Goal: Task Accomplishment & Management: Use online tool/utility

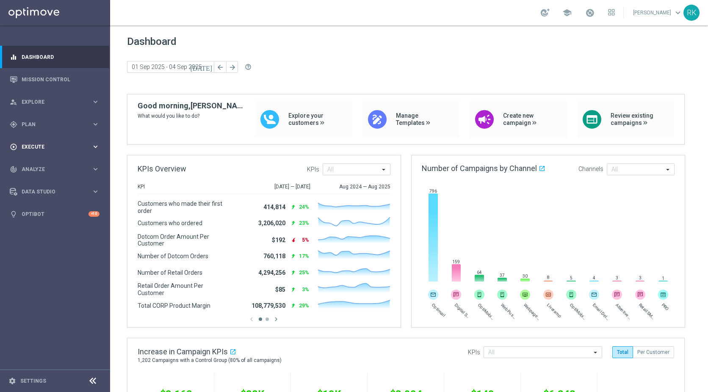
click at [38, 146] on span "Execute" at bounding box center [57, 146] width 70 height 5
click at [32, 126] on span "Plan" at bounding box center [57, 124] width 70 height 5
click at [33, 169] on span "Templates" at bounding box center [52, 167] width 61 height 5
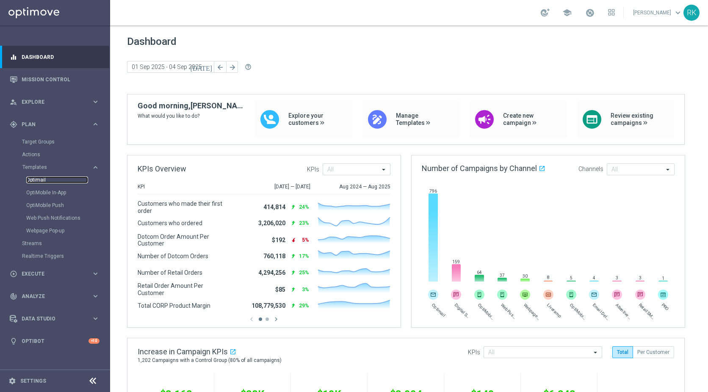
click at [37, 180] on link "Optimail" at bounding box center [57, 179] width 62 height 7
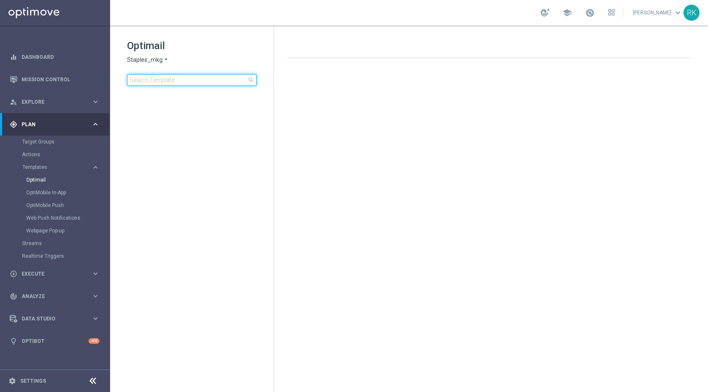
click at [171, 81] on input at bounding box center [191, 80] width 129 height 12
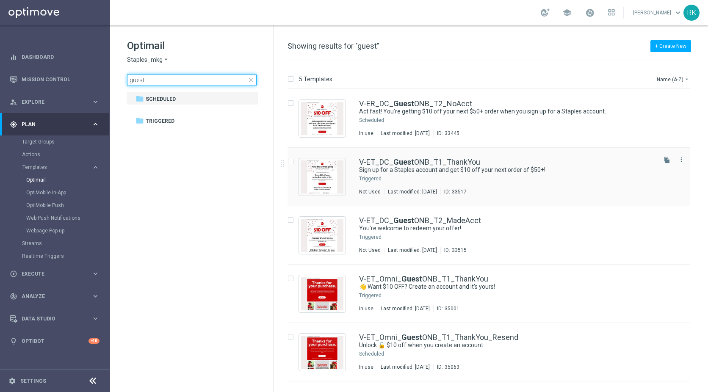
type input "guest"
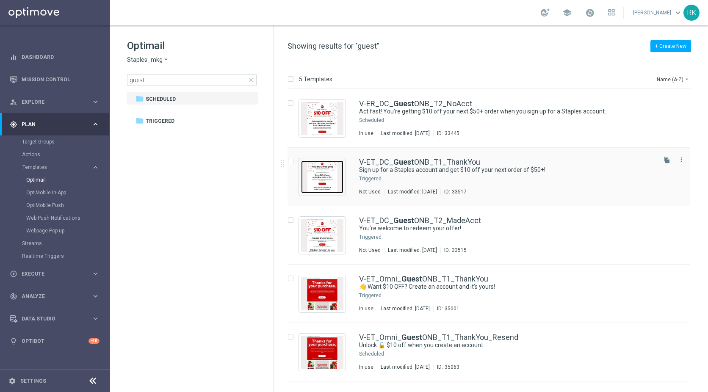
click at [321, 174] on img "Press SPACE to select this row." at bounding box center [322, 176] width 42 height 33
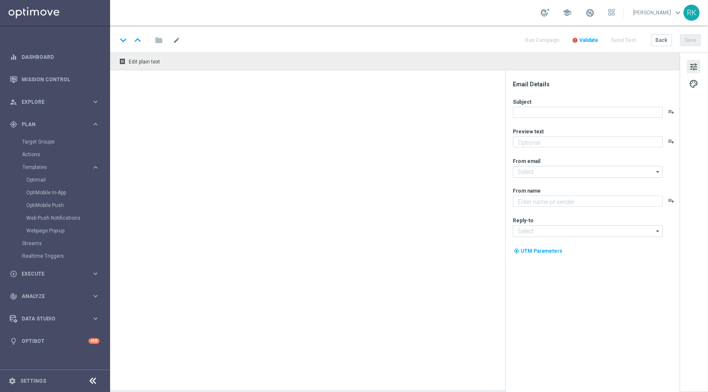
type textarea "This is your opportunity to join and save."
type input "[EMAIL_ADDRESS][DOMAIN_NAME]"
type textarea "Staples"
type input "[EMAIL_ADDRESS][DOMAIN_NAME]"
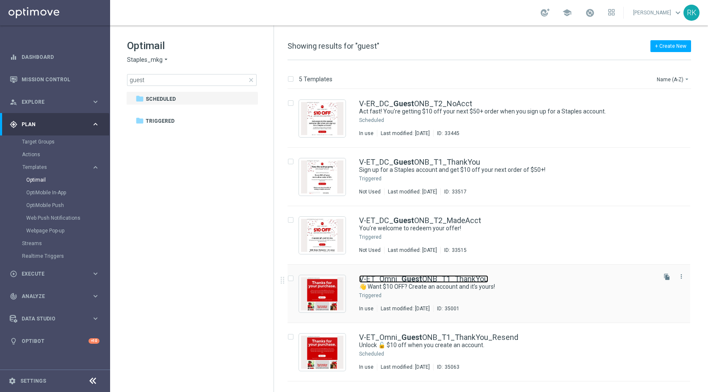
click at [398, 282] on link "V-ET_Omni_ Guest ONB_T1_ThankYou" at bounding box center [423, 279] width 129 height 8
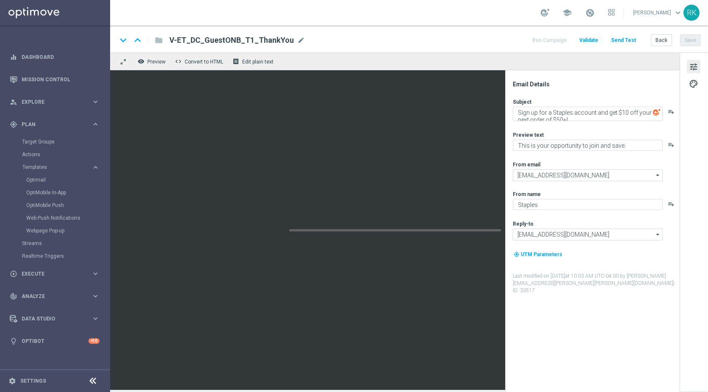
type textarea "👋 Want $10 OFF? Create an account and it’s yours!"
type textarea "You’ll also get access to deals, points and more!"
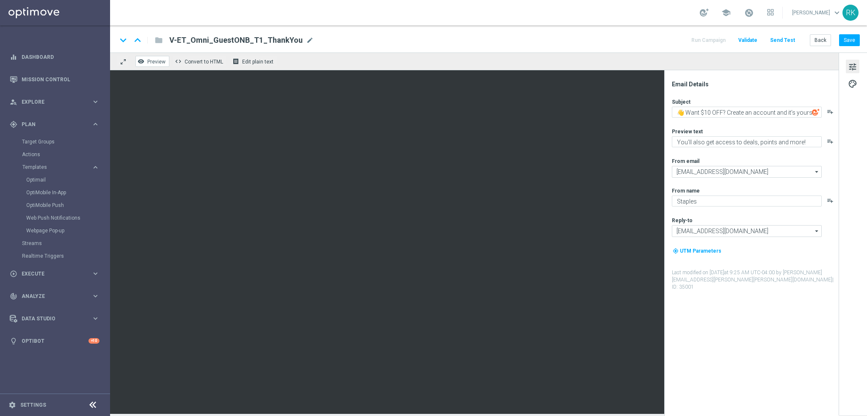
click at [154, 62] on span "Preview" at bounding box center [156, 62] width 18 height 6
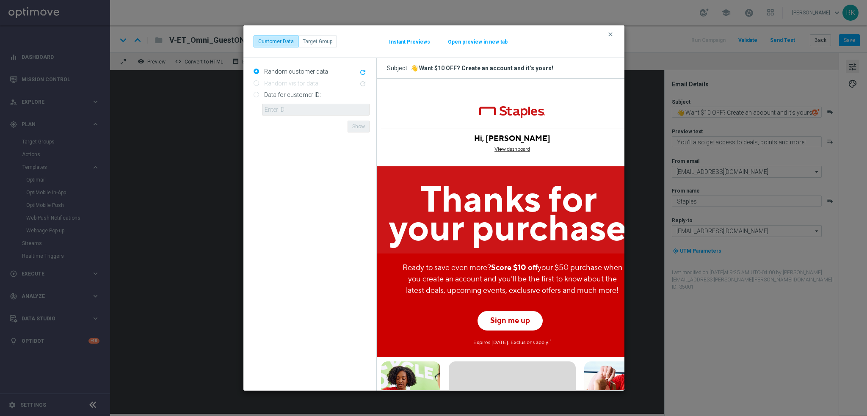
click at [460, 39] on button "Open preview in new tab" at bounding box center [477, 42] width 61 height 7
click at [613, 35] on icon "clear" at bounding box center [610, 34] width 7 height 7
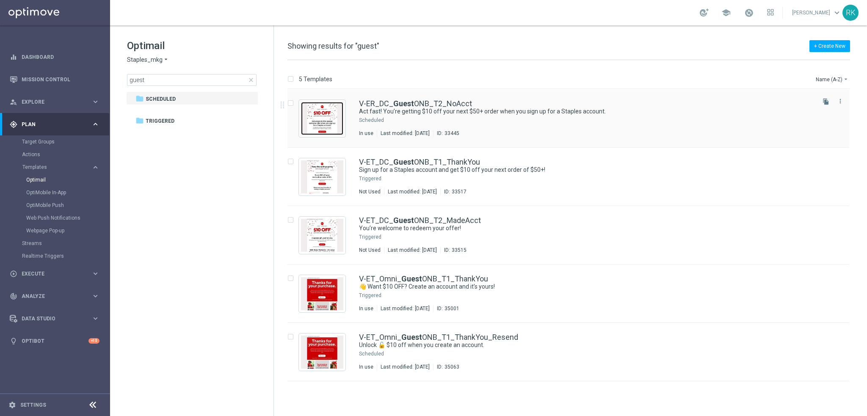
click at [321, 121] on img "Press SPACE to select this row." at bounding box center [322, 118] width 42 height 33
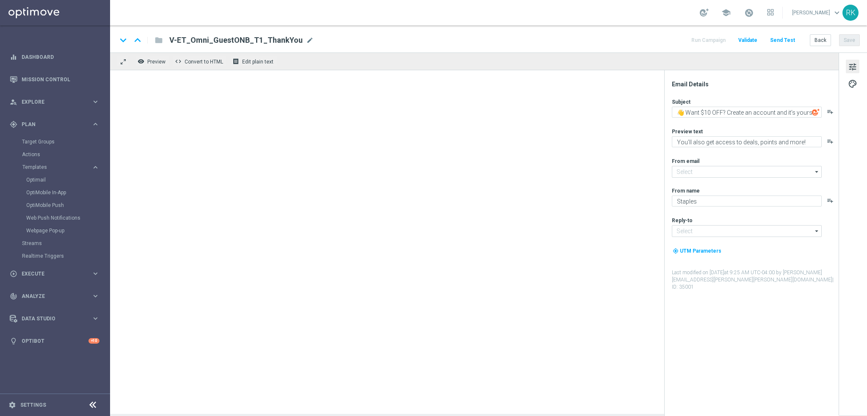
type input "[EMAIL_ADDRESS][DOMAIN_NAME]"
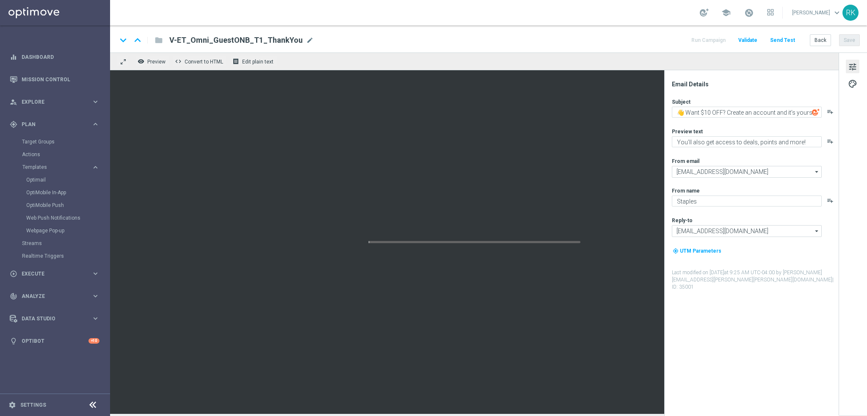
type textarea "Act fast! You’re getting $10 off your next $50+ order when you sign up for a St…"
type textarea "This offer is too good to miss."
type input "[EMAIL_ADDRESS][DOMAIN_NAME]"
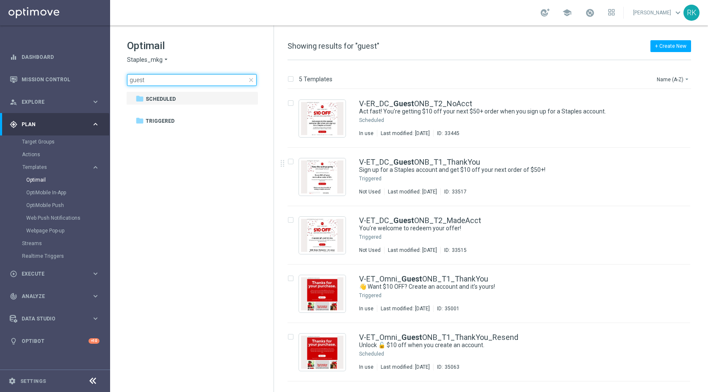
click at [140, 77] on input "guest" at bounding box center [191, 80] width 129 height 12
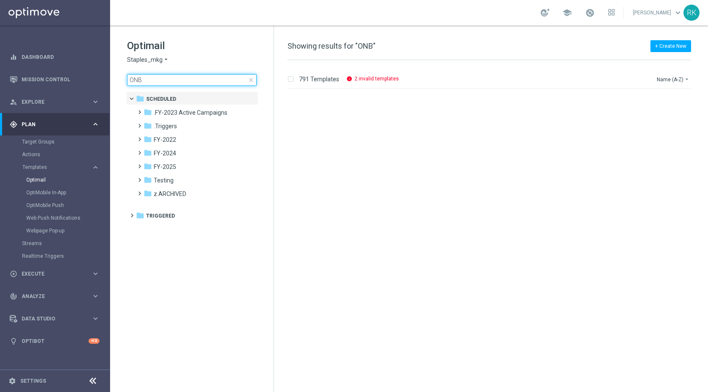
scroll to position [381, 0]
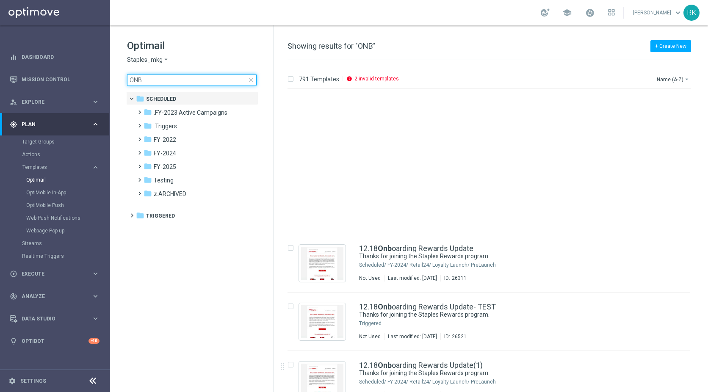
click at [155, 81] on input "ONB" at bounding box center [191, 80] width 129 height 12
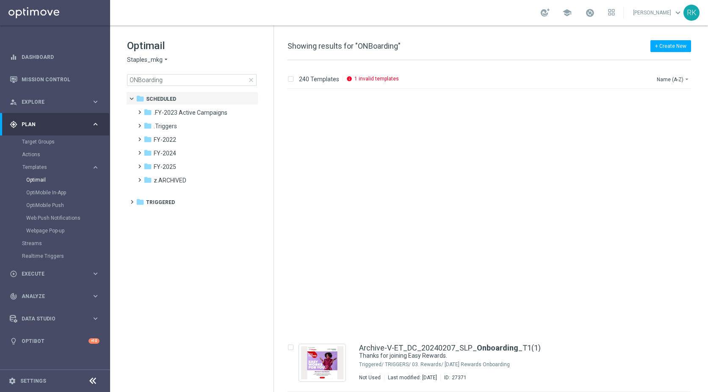
scroll to position [1178, 0]
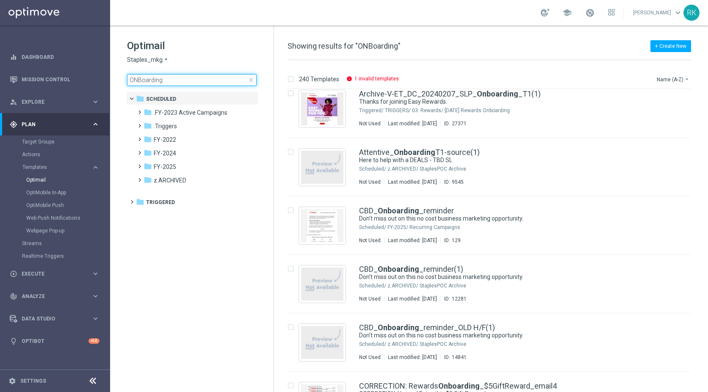
click at [151, 78] on input "ONBoarding" at bounding box center [191, 80] width 129 height 12
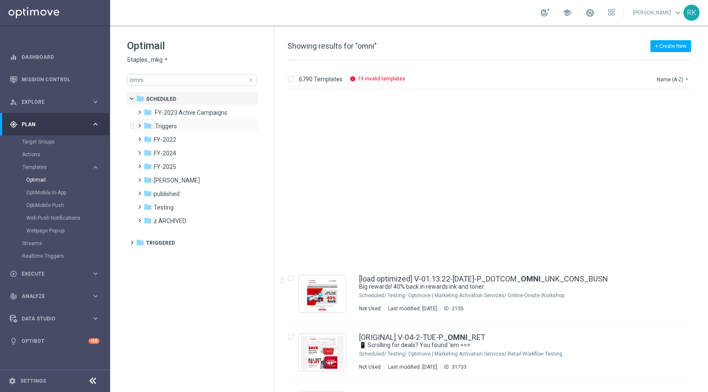
click at [139, 124] on span at bounding box center [138, 121] width 4 height 3
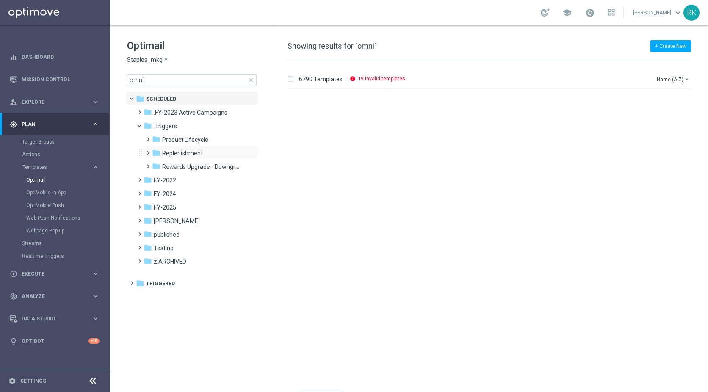
scroll to position [339, 0]
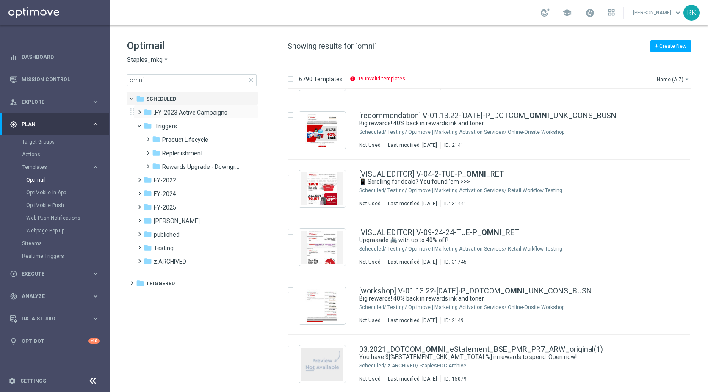
click at [140, 110] on span at bounding box center [138, 108] width 4 height 3
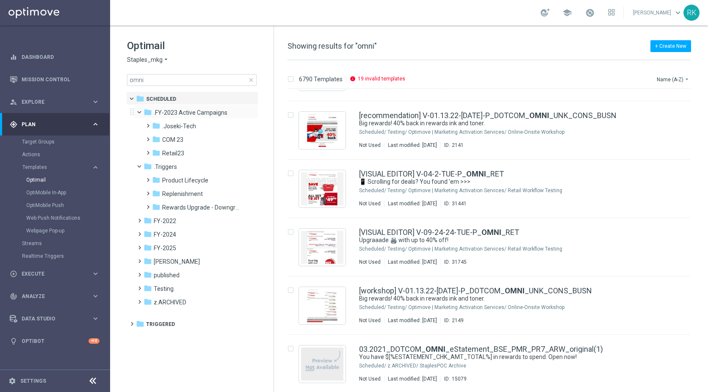
click at [141, 112] on span at bounding box center [142, 110] width 3 height 4
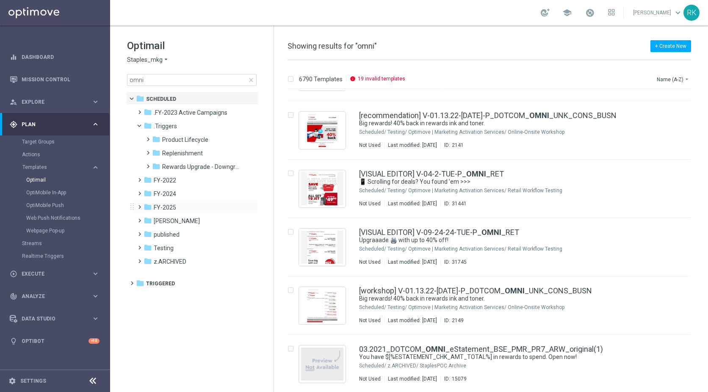
click at [138, 205] on span at bounding box center [138, 202] width 4 height 3
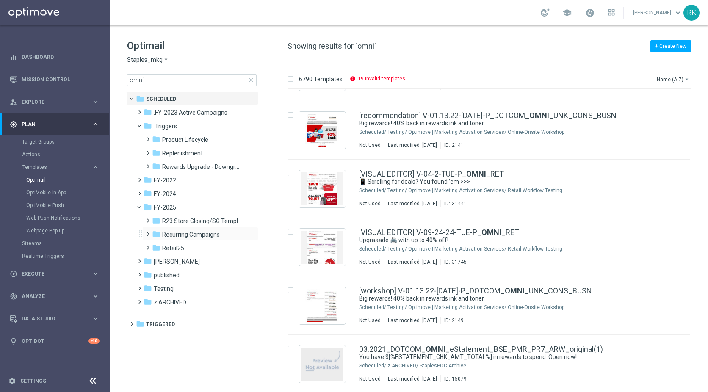
click at [148, 232] on span at bounding box center [146, 230] width 4 height 3
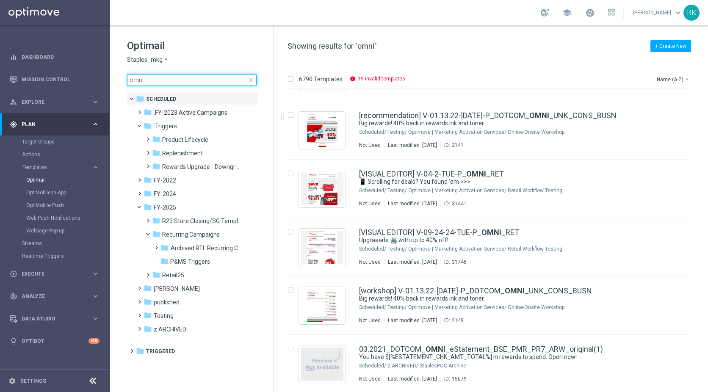
click at [164, 76] on input "omni" at bounding box center [191, 80] width 129 height 12
drag, startPoint x: 146, startPoint y: 80, endPoint x: 129, endPoint y: 78, distance: 17.0
click at [129, 79] on input "omni" at bounding box center [191, 80] width 129 height 12
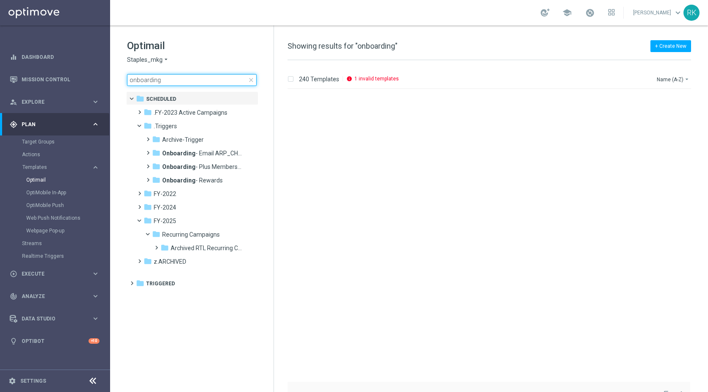
scroll to position [1389, 0]
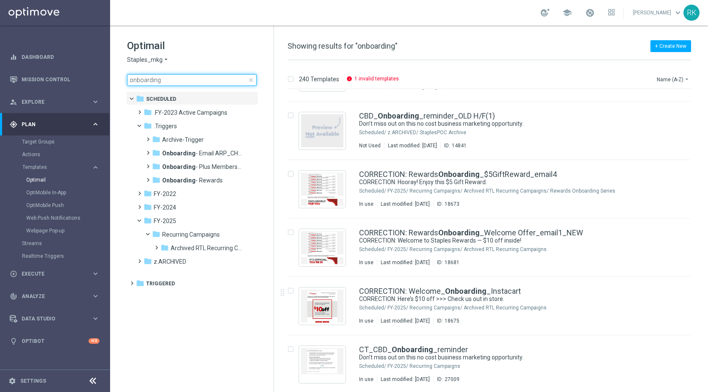
type input "onboarding"
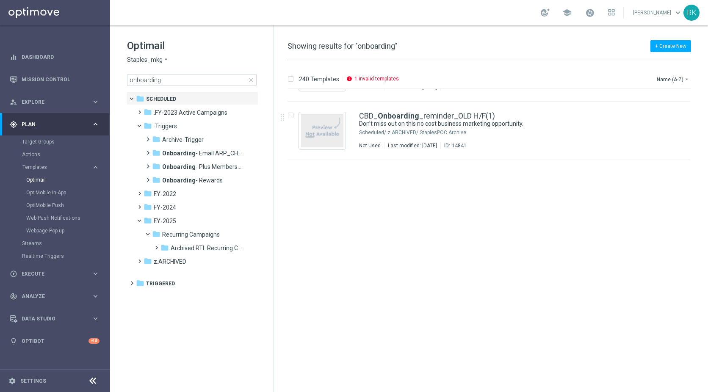
scroll to position [1135, 0]
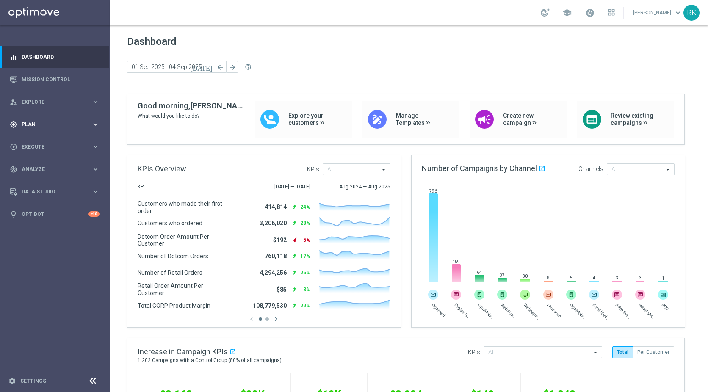
click at [21, 127] on div "gps_fixed Plan" at bounding box center [51, 125] width 82 height 8
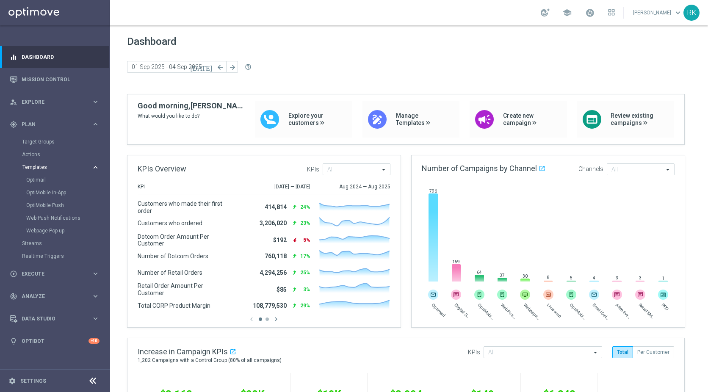
click at [39, 167] on span "Templates" at bounding box center [52, 167] width 61 height 5
click at [35, 165] on span "Templates" at bounding box center [52, 167] width 61 height 5
click at [34, 179] on link "Optimail" at bounding box center [57, 179] width 62 height 7
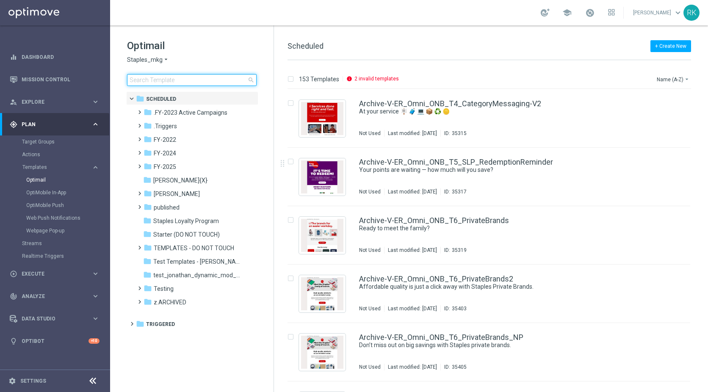
click at [173, 81] on input at bounding box center [191, 80] width 129 height 12
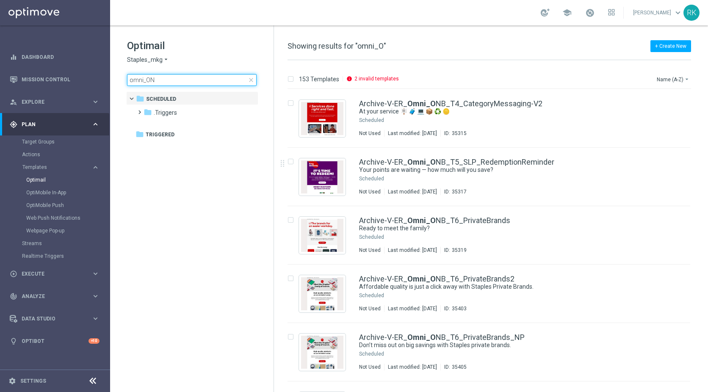
type input "omni_ONB"
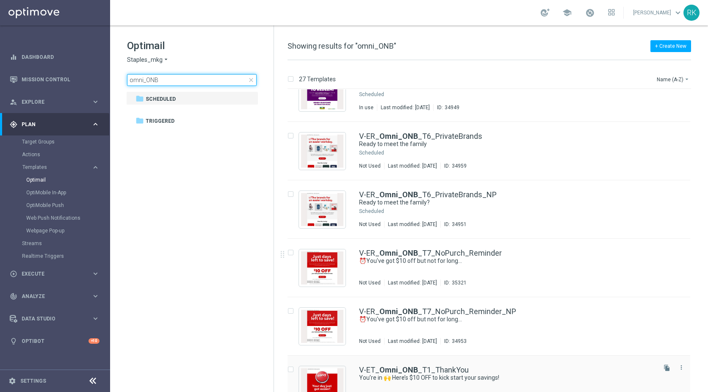
scroll to position [1274, 0]
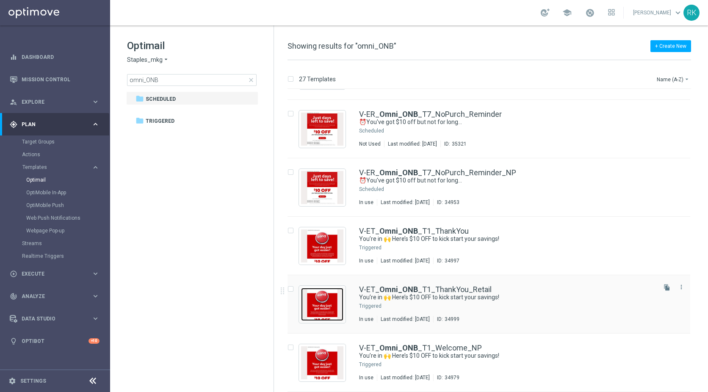
click at [329, 300] on img "Press SPACE to select this row." at bounding box center [322, 304] width 42 height 33
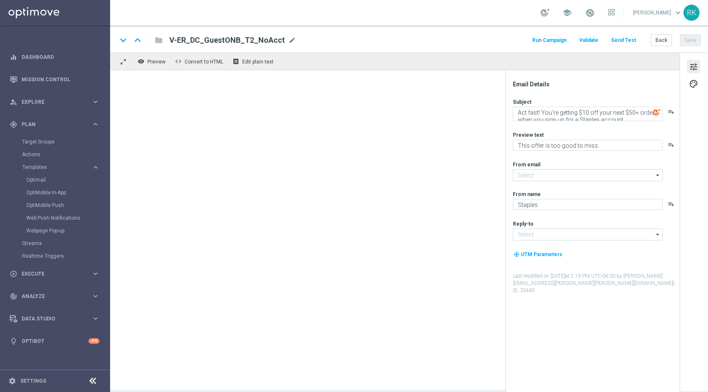
type input "[EMAIL_ADDRESS][DOMAIN_NAME]"
type textarea "You’re in 🙌 Here’s $10 OFF to kick start your savings!"
type textarea "Thanks for your recent purchase."
type input "[EMAIL_ADDRESS][DOMAIN_NAME]"
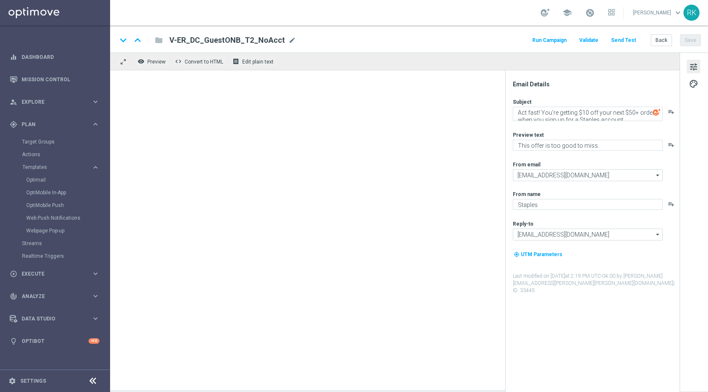
type input "[EMAIL_ADDRESS][DOMAIN_NAME]"
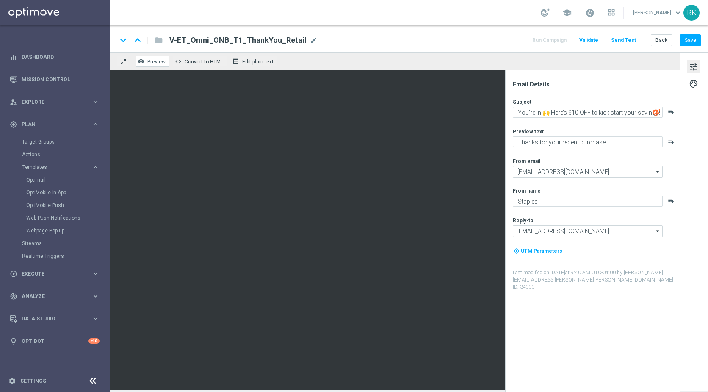
click at [153, 65] on button "remove_red_eye Preview" at bounding box center [152, 61] width 34 height 11
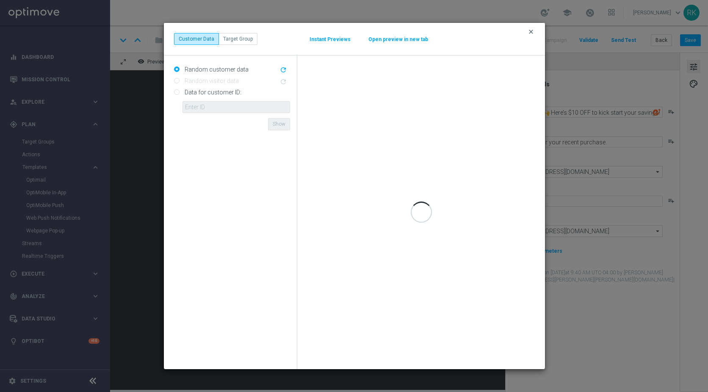
click at [529, 32] on icon "clear" at bounding box center [530, 31] width 7 height 7
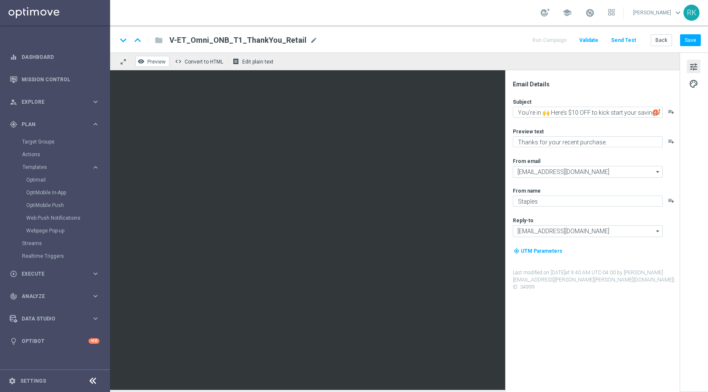
click at [152, 61] on span "Preview" at bounding box center [156, 62] width 18 height 6
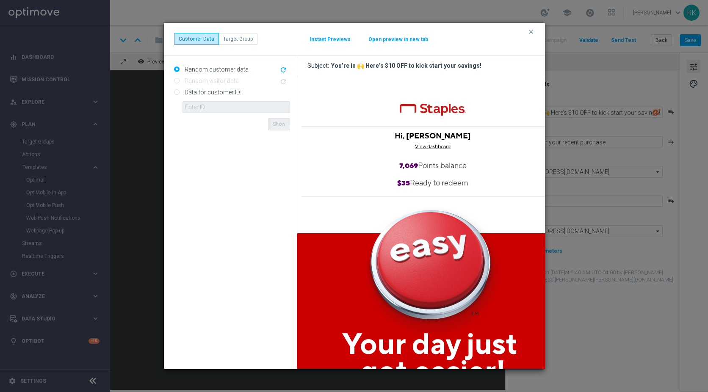
click at [393, 39] on button "Open preview in new tab" at bounding box center [398, 39] width 61 height 7
